Goal: Information Seeking & Learning: Learn about a topic

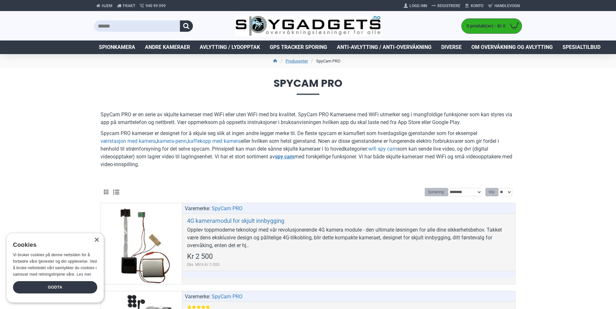
click at [95, 239] on div "×" at bounding box center [96, 240] width 5 height 5
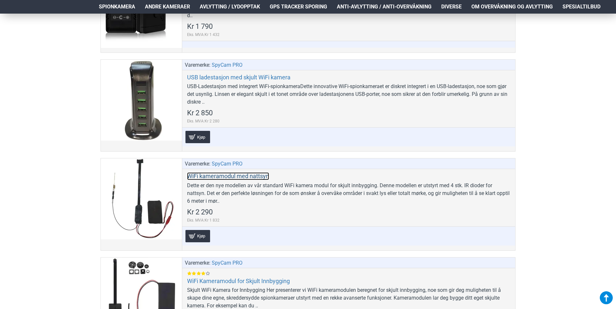
scroll to position [421, 0]
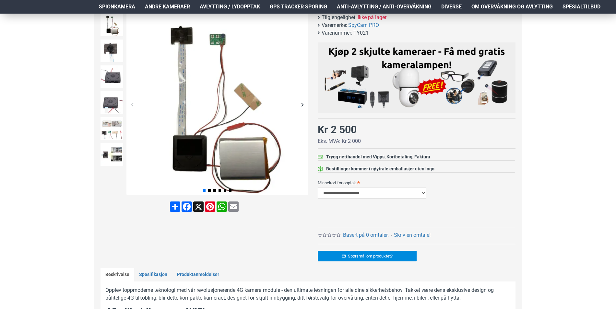
scroll to position [65, 0]
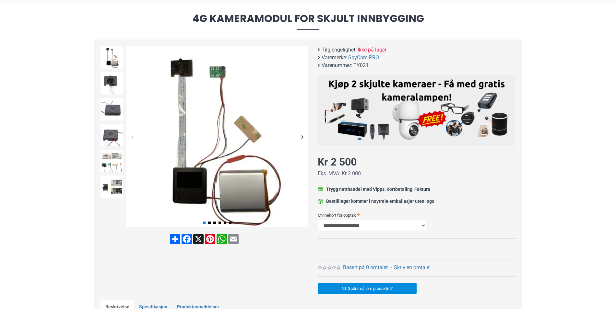
click at [300, 136] on div "Next slide" at bounding box center [301, 136] width 11 height 11
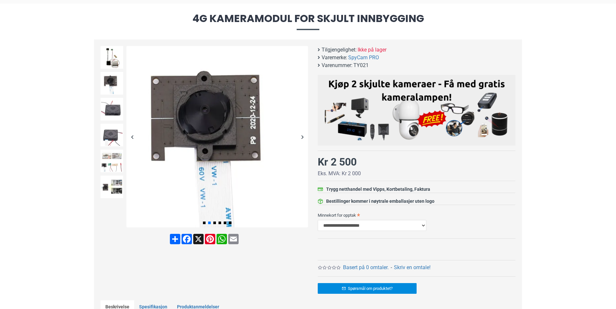
click at [300, 136] on div "Next slide" at bounding box center [301, 136] width 11 height 11
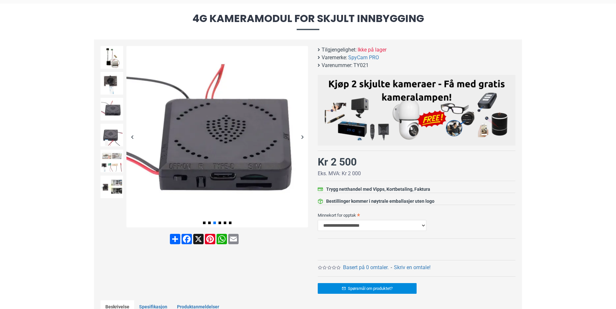
click at [304, 137] on div "Next slide" at bounding box center [301, 136] width 11 height 11
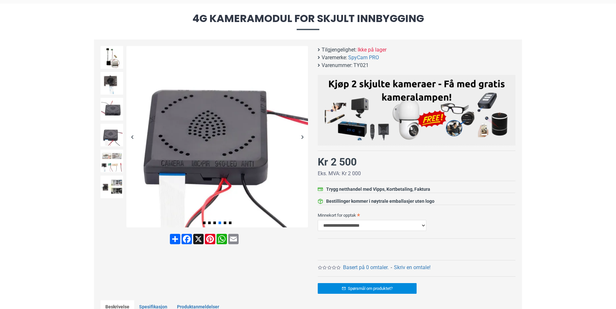
click at [304, 137] on div "Next slide" at bounding box center [301, 136] width 11 height 11
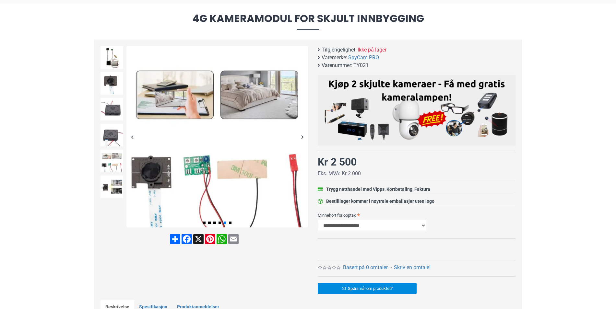
click at [301, 136] on div "Next slide" at bounding box center [301, 136] width 11 height 11
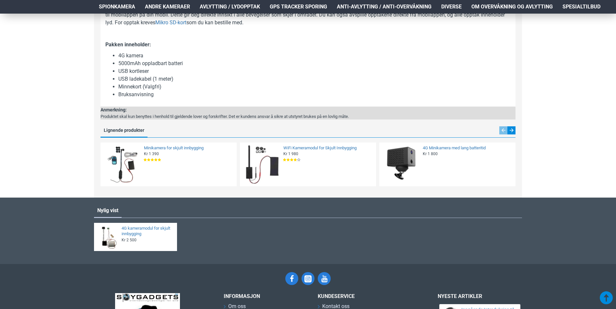
scroll to position [680, 0]
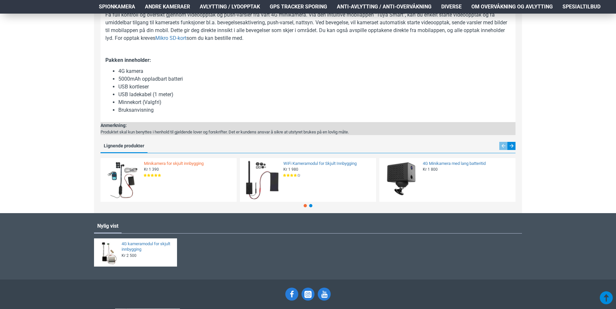
click at [153, 162] on link "Minikamera for skjult innbygging" at bounding box center [188, 164] width 89 height 6
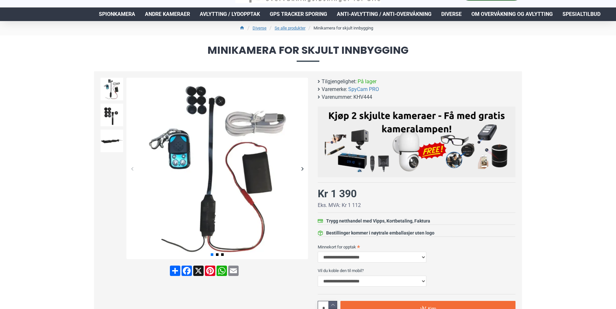
scroll to position [32, 0]
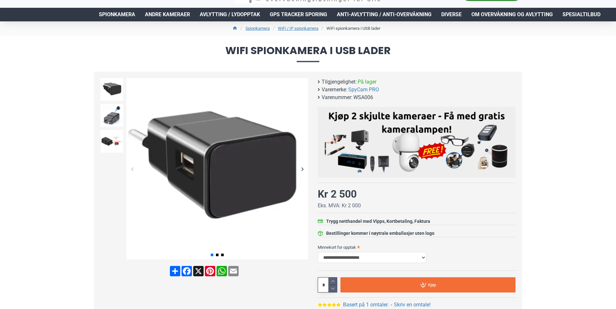
scroll to position [32, 0]
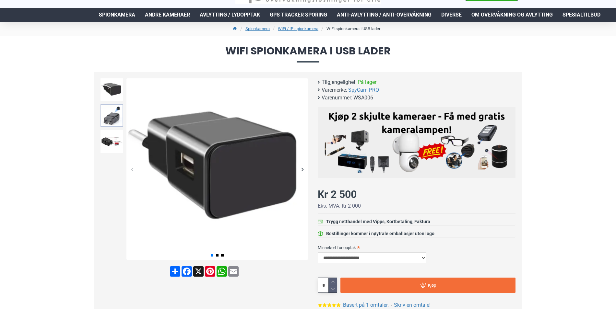
click at [116, 114] on img at bounding box center [111, 115] width 23 height 23
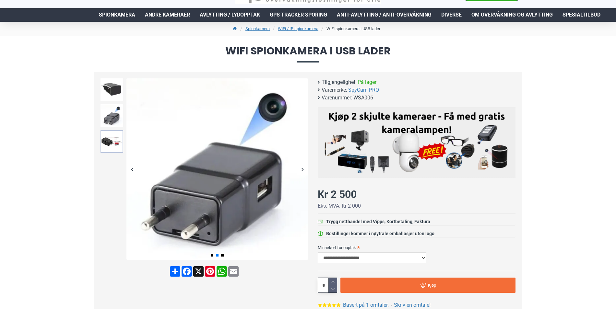
click at [115, 138] on img at bounding box center [111, 141] width 23 height 23
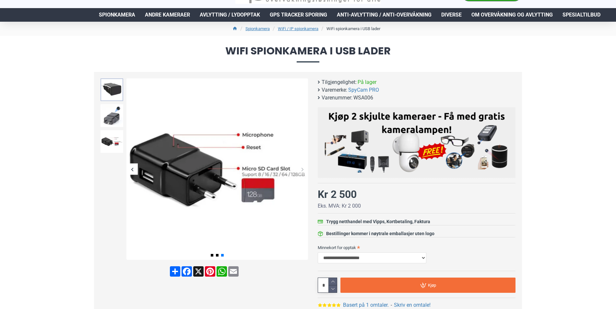
click at [110, 87] on img at bounding box center [111, 89] width 23 height 23
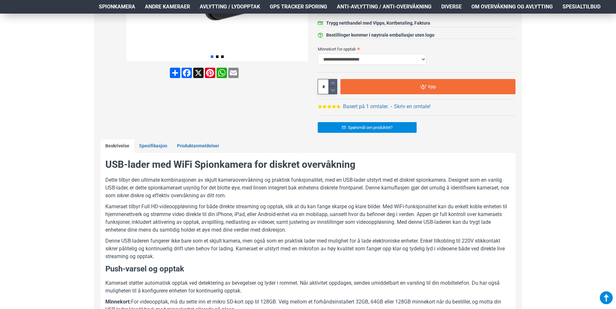
scroll to position [227, 0]
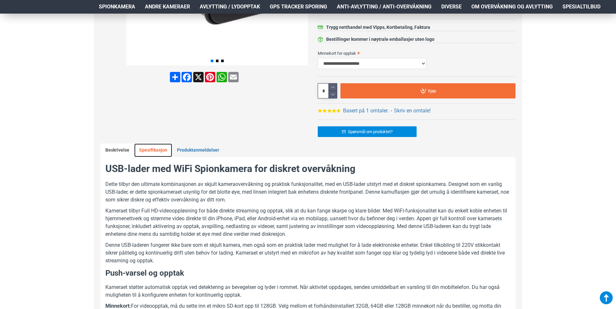
click at [145, 149] on link "Spesifikasjon" at bounding box center [153, 151] width 38 height 14
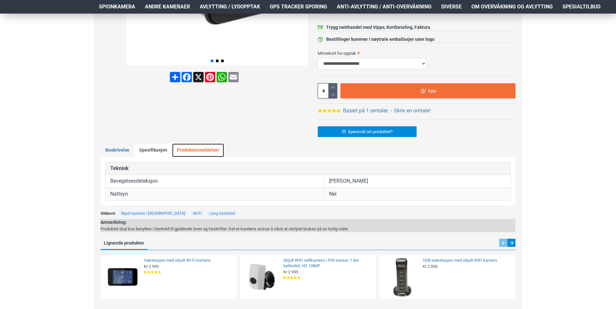
click at [185, 148] on link "Produktanmeldelser" at bounding box center [198, 151] width 52 height 14
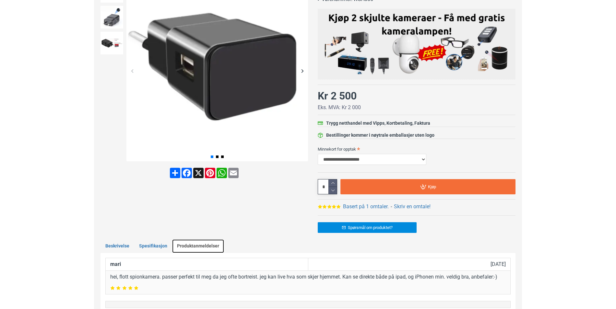
scroll to position [32, 0]
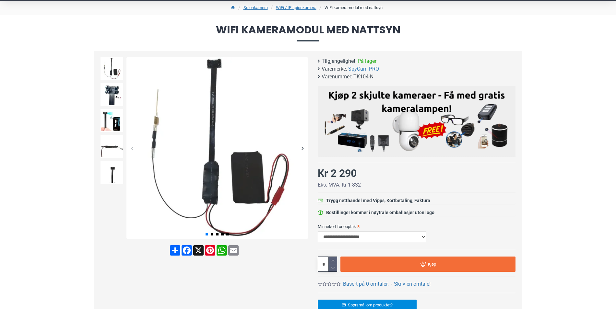
scroll to position [65, 0]
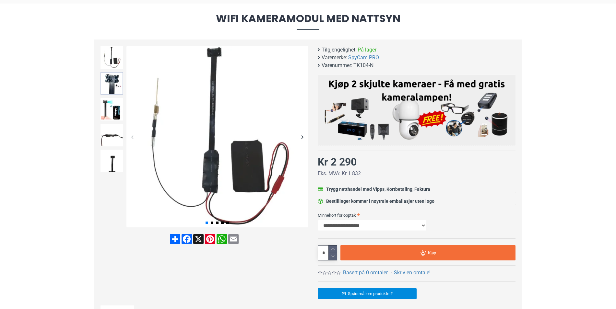
click at [112, 80] on img at bounding box center [111, 83] width 23 height 23
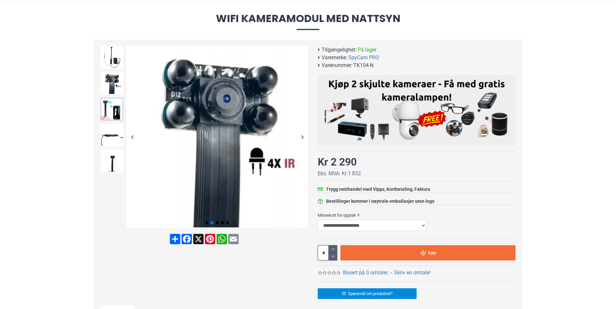
click at [110, 106] on img at bounding box center [111, 109] width 23 height 23
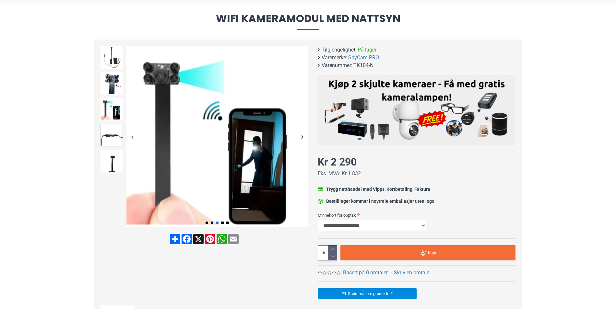
click at [108, 137] on img at bounding box center [111, 135] width 23 height 23
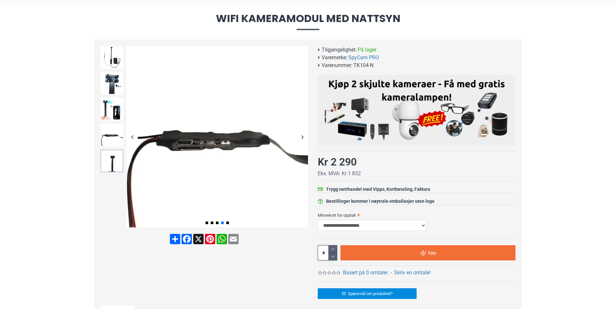
click at [110, 155] on img at bounding box center [111, 161] width 23 height 23
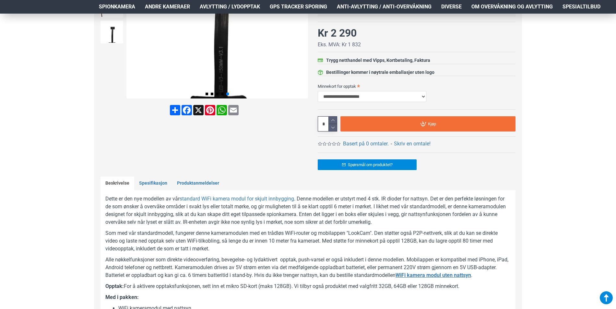
scroll to position [194, 0]
